Goal: Check status: Check status

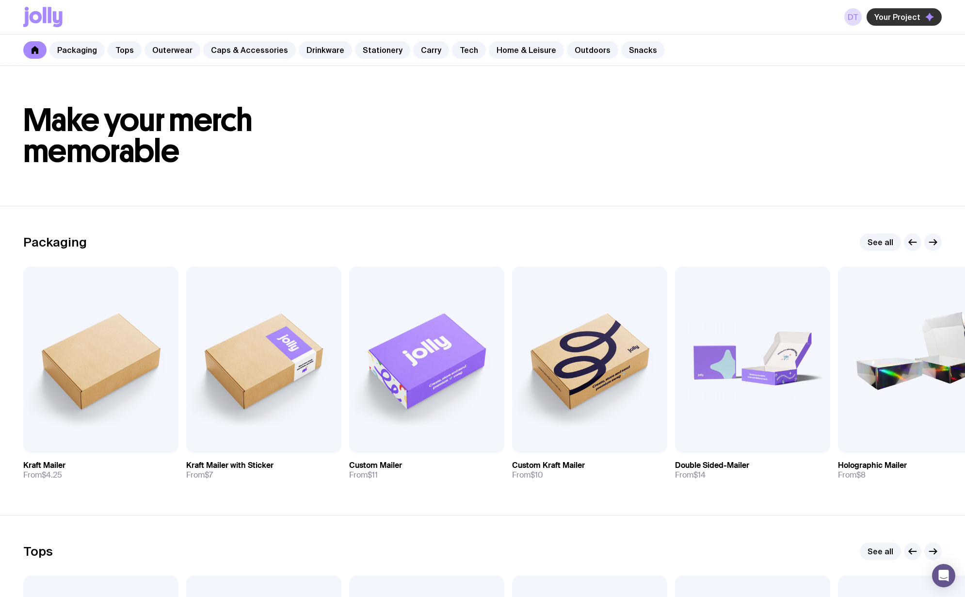
click at [905, 16] on span "Your Project" at bounding box center [897, 17] width 46 height 10
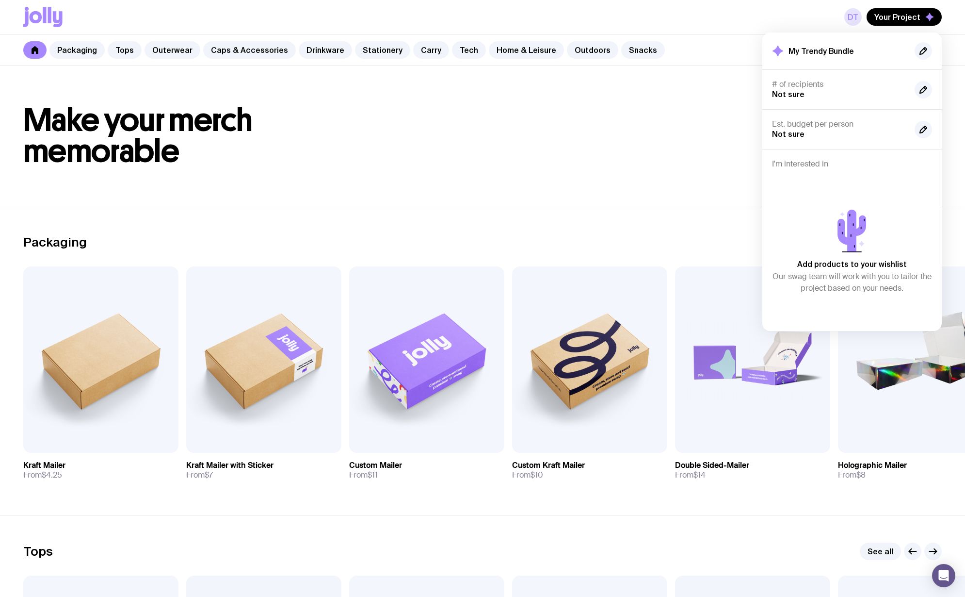
click at [858, 17] on link "DT" at bounding box center [852, 16] width 17 height 17
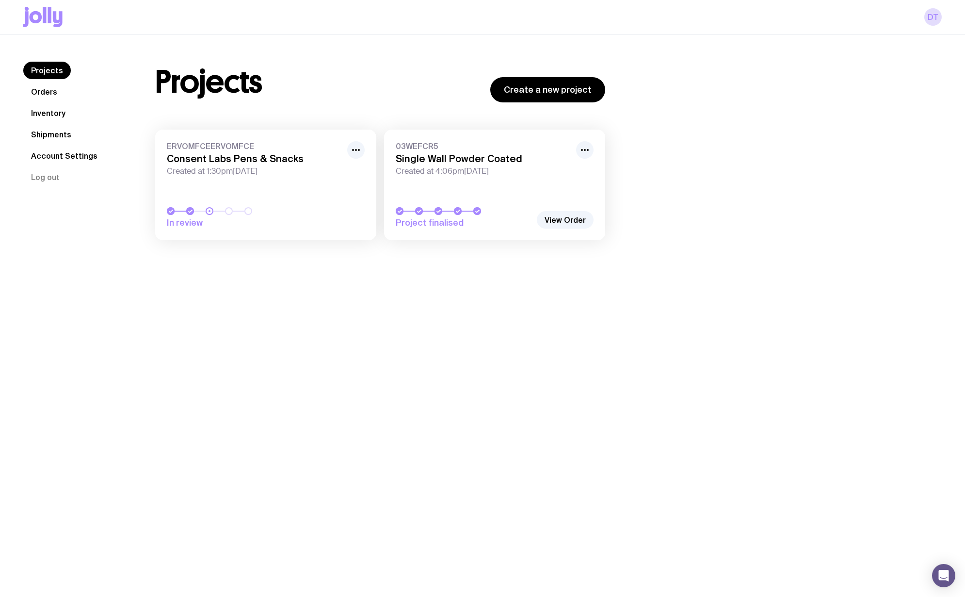
click at [280, 183] on link "ERVOMFCEERVOMFCE Consent Labs Pens & Snacks Created at 1:30pm[DATE] In review" at bounding box center [265, 184] width 221 height 111
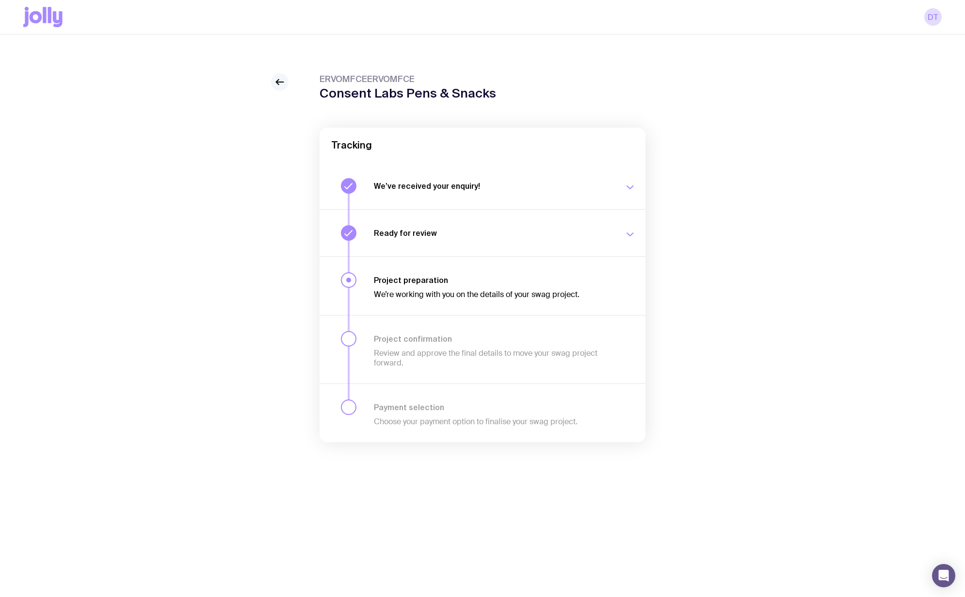
click at [279, 80] on icon at bounding box center [280, 82] width 12 height 12
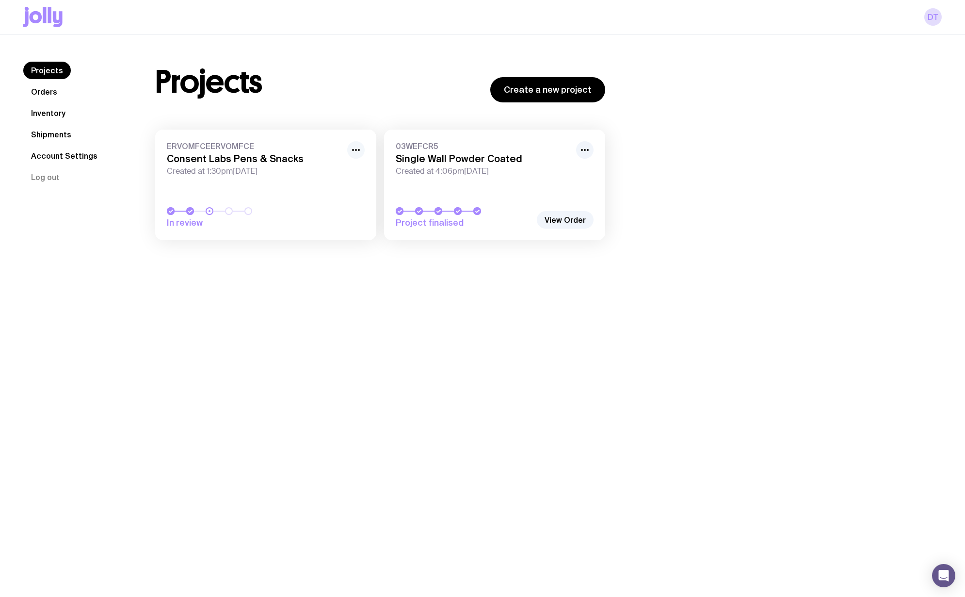
click at [354, 155] on icon "button" at bounding box center [356, 150] width 12 height 12
click at [332, 140] on link "ERVOMFCEERVOMFCE Consent Labs Pens & Snacks Created at 1:30pm[DATE] In review" at bounding box center [265, 184] width 221 height 111
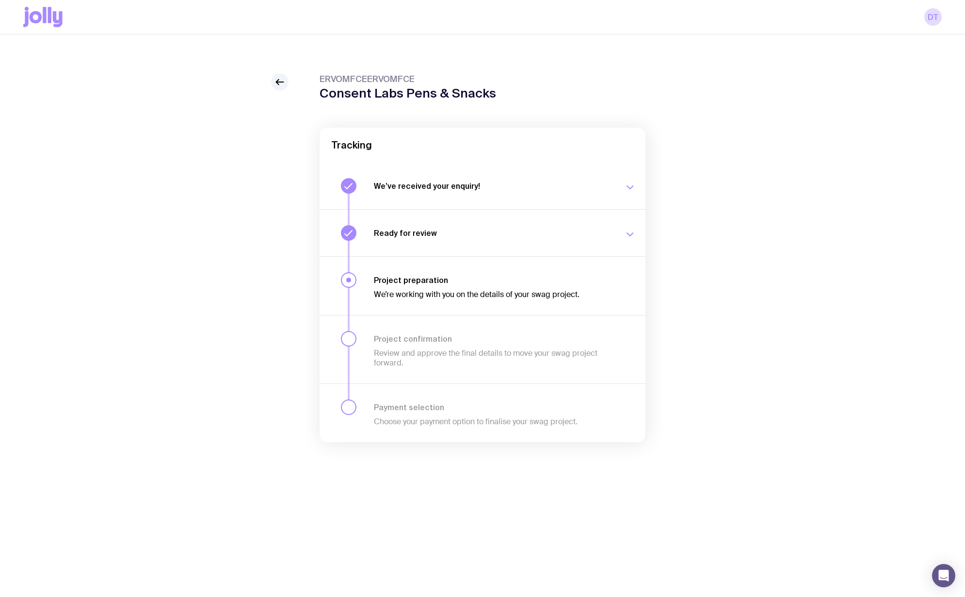
click at [168, 458] on div "ERVOMFCEERVOMFCE Consent Labs Pens & Snacks Tracking We’ve received your enquir…" at bounding box center [482, 276] width 919 height 407
